Goal: Information Seeking & Learning: Learn about a topic

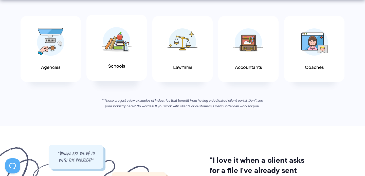
click at [99, 47] on div "Schools" at bounding box center [116, 48] width 60 height 66
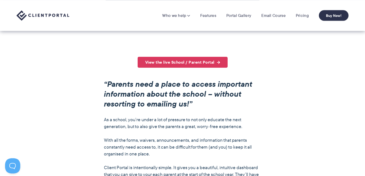
scroll to position [320, 0]
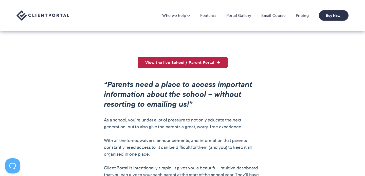
click at [218, 61] on link "View the live School / Parent Portal" at bounding box center [183, 62] width 90 height 11
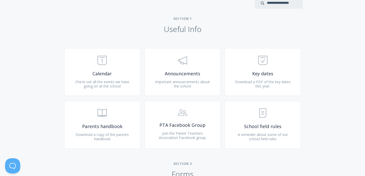
scroll to position [205, 0]
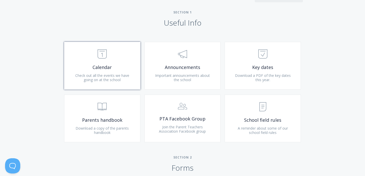
click at [131, 74] on link ".st0{fill:none;stroke:#000000;stroke-width:2;stroke-miterlimit:10;} Untitled-18…" at bounding box center [102, 66] width 76 height 48
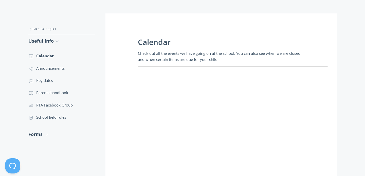
scroll to position [94, 0]
click at [66, 69] on link ".st0{fill:none;stroke:#000000;stroke-width:2;stroke-miterlimit:10;} 3. Communic…" at bounding box center [61, 69] width 67 height 12
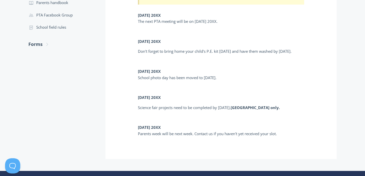
scroll to position [126, 0]
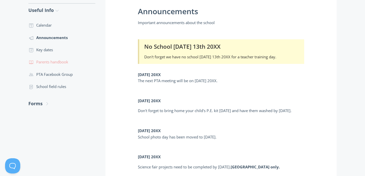
click at [46, 59] on link ".st0{fill:none;stroke:#000000;stroke-width:2;stroke-miterlimit:10;} Untitled-13…" at bounding box center [61, 62] width 67 height 12
click at [61, 90] on link ".st0{fill:none;stroke:#000000;stroke-width:2;stroke-miterlimit:10;} Untitled-15…" at bounding box center [61, 86] width 67 height 12
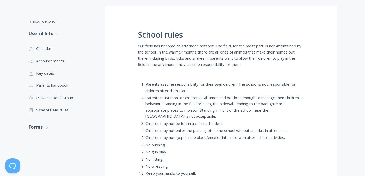
scroll to position [86, 0]
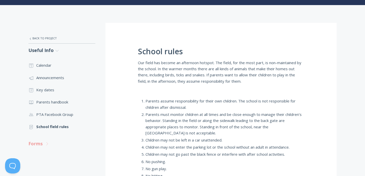
click at [43, 144] on link "Forms .st0{fill:none;stroke:#000000;stroke-width:2;stroke-miterlimit:10;} Untit…" at bounding box center [61, 143] width 67 height 13
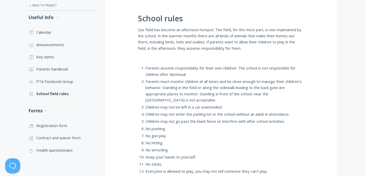
scroll to position [146, 0]
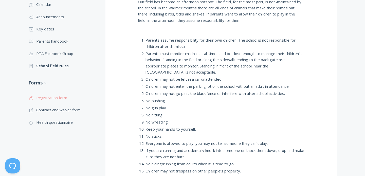
click at [66, 97] on link ".st0{fill:none;stroke:#000000;stroke-width:2;stroke-miterlimit:10;} Untitled-16…" at bounding box center [61, 97] width 67 height 12
